Goal: Task Accomplishment & Management: Manage account settings

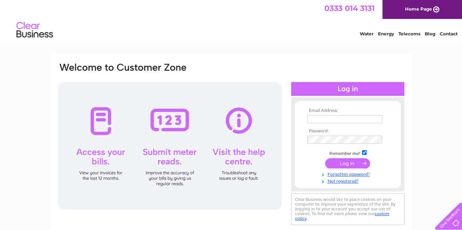
click at [327, 118] on input "text" at bounding box center [344, 119] width 75 height 8
type input "info@trinitychurchsutton.org"
click at [349, 164] on input "submit" at bounding box center [347, 164] width 45 height 10
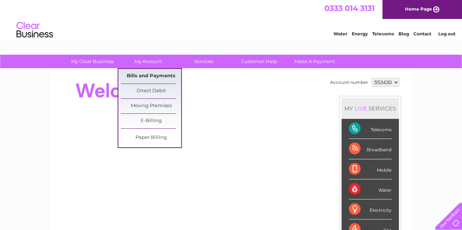
click at [155, 73] on link "Bills and Payments" at bounding box center [151, 76] width 60 height 15
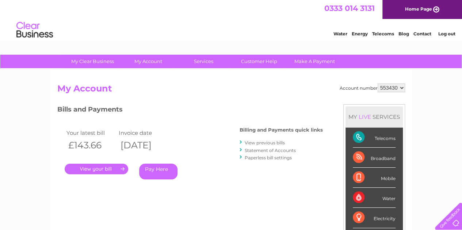
click at [103, 166] on link "." at bounding box center [97, 169] width 64 height 11
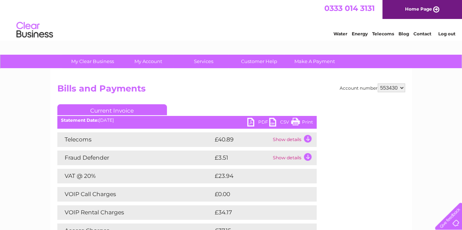
drag, startPoint x: 0, startPoint y: 0, endPoint x: 103, endPoint y: 166, distance: 195.2
click at [103, 166] on div "Telecoms £40.89 Show details Your service itemisation is loading. This could ta…" at bounding box center [186, 204] width 259 height 142
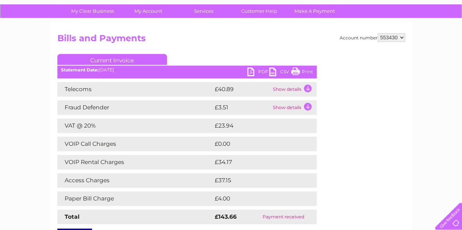
scroll to position [52, 0]
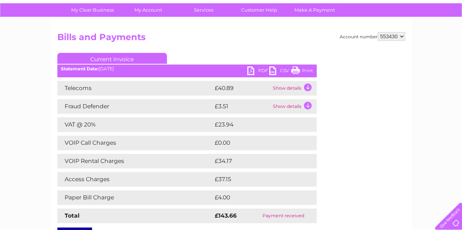
click at [287, 87] on td "Show details" at bounding box center [294, 88] width 46 height 15
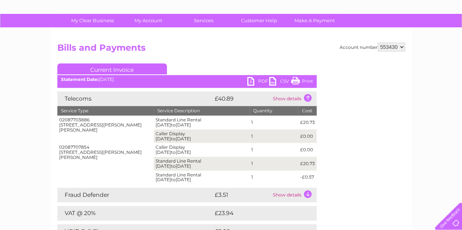
scroll to position [39, 0]
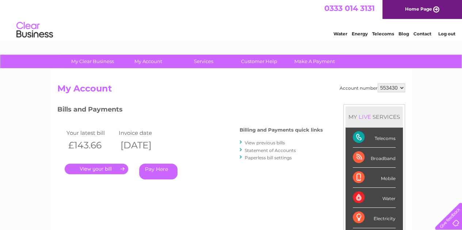
click at [97, 170] on link "." at bounding box center [97, 169] width 64 height 11
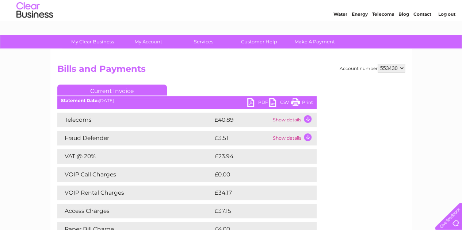
scroll to position [19, 0]
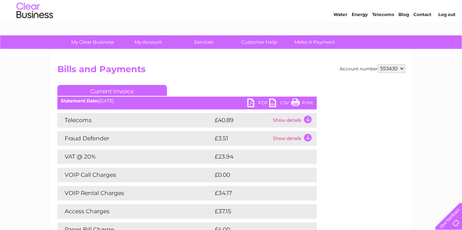
click at [261, 98] on ul "Current Invoice" at bounding box center [186, 92] width 259 height 14
click at [262, 101] on link "PDF" at bounding box center [258, 104] width 22 height 11
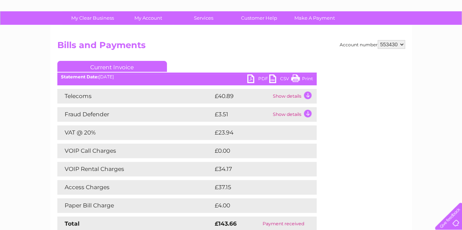
scroll to position [44, 0]
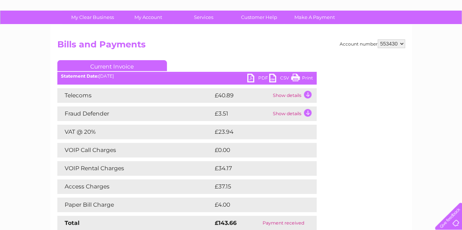
click at [286, 98] on td "Show details" at bounding box center [294, 95] width 46 height 15
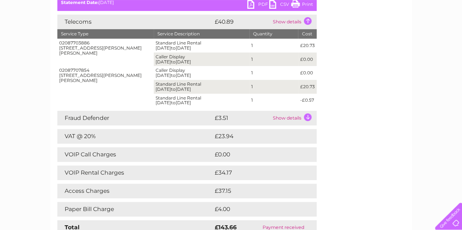
scroll to position [120, 0]
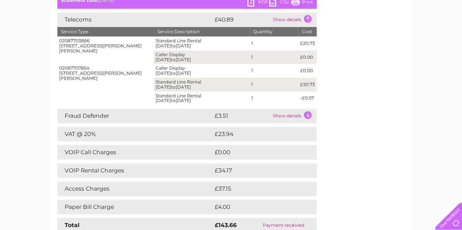
click at [309, 17] on td "Show details" at bounding box center [294, 19] width 46 height 15
